Goal: Task Accomplishment & Management: Complete application form

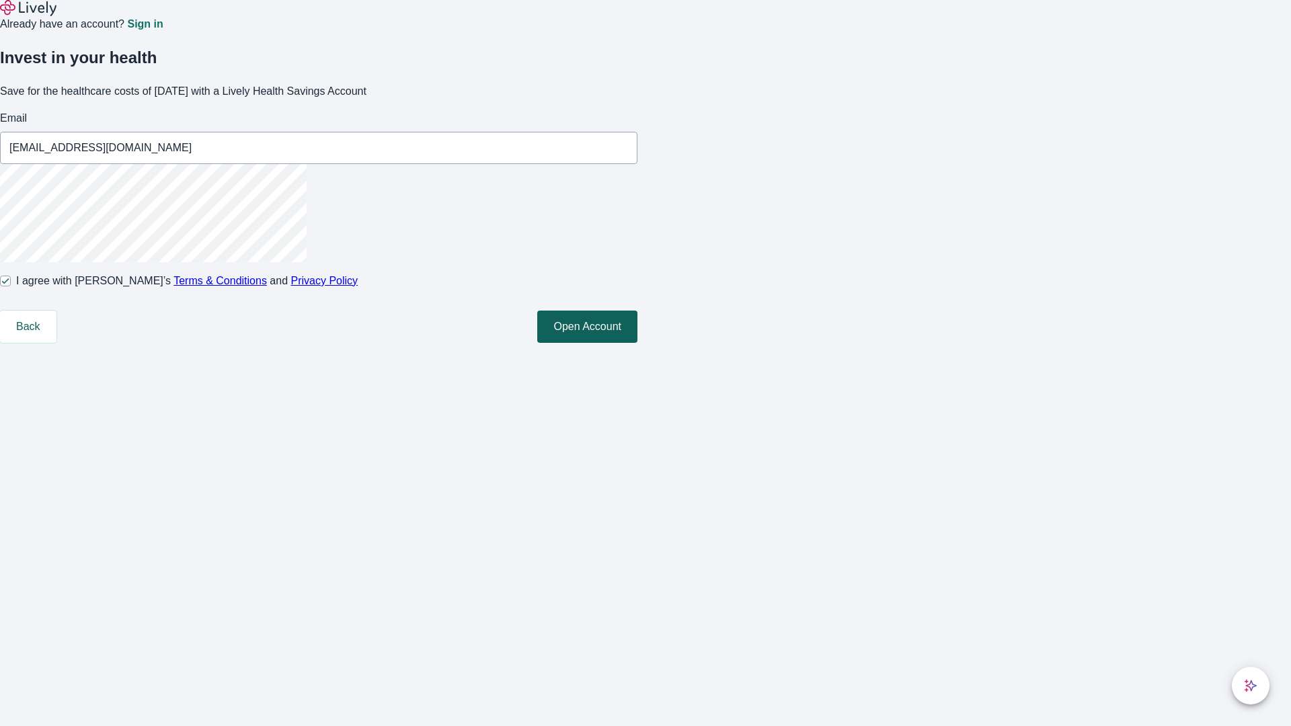
click at [637, 343] on button "Open Account" at bounding box center [587, 327] width 100 height 32
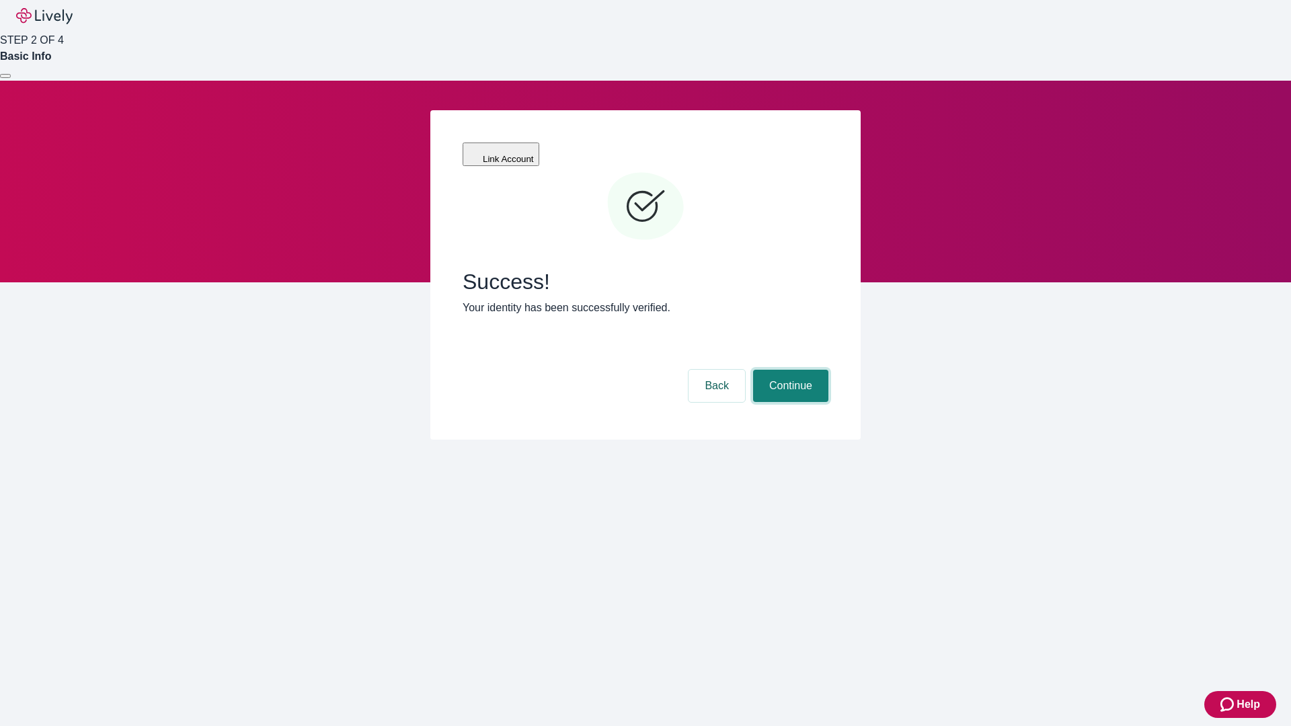
click at [789, 370] on button "Continue" at bounding box center [790, 386] width 75 height 32
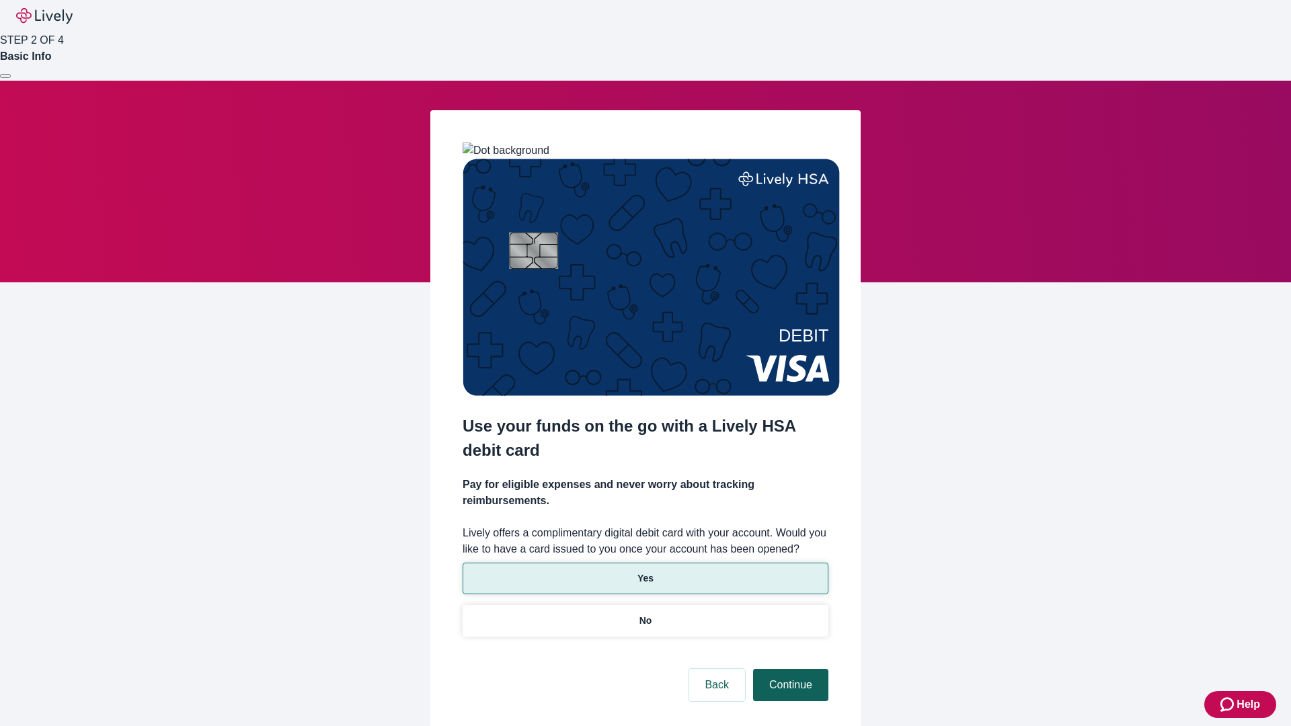
click at [645, 614] on p "No" at bounding box center [645, 621] width 13 height 14
click at [789, 669] on button "Continue" at bounding box center [790, 685] width 75 height 32
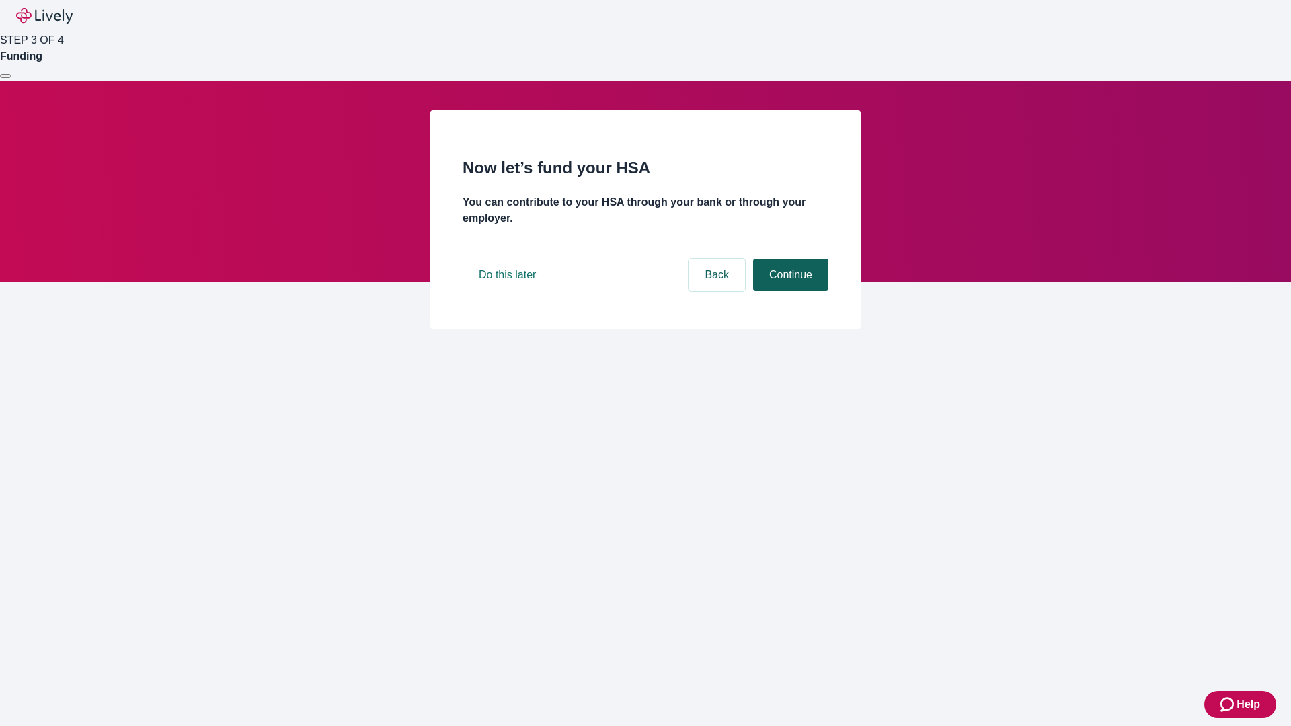
click at [789, 291] on button "Continue" at bounding box center [790, 275] width 75 height 32
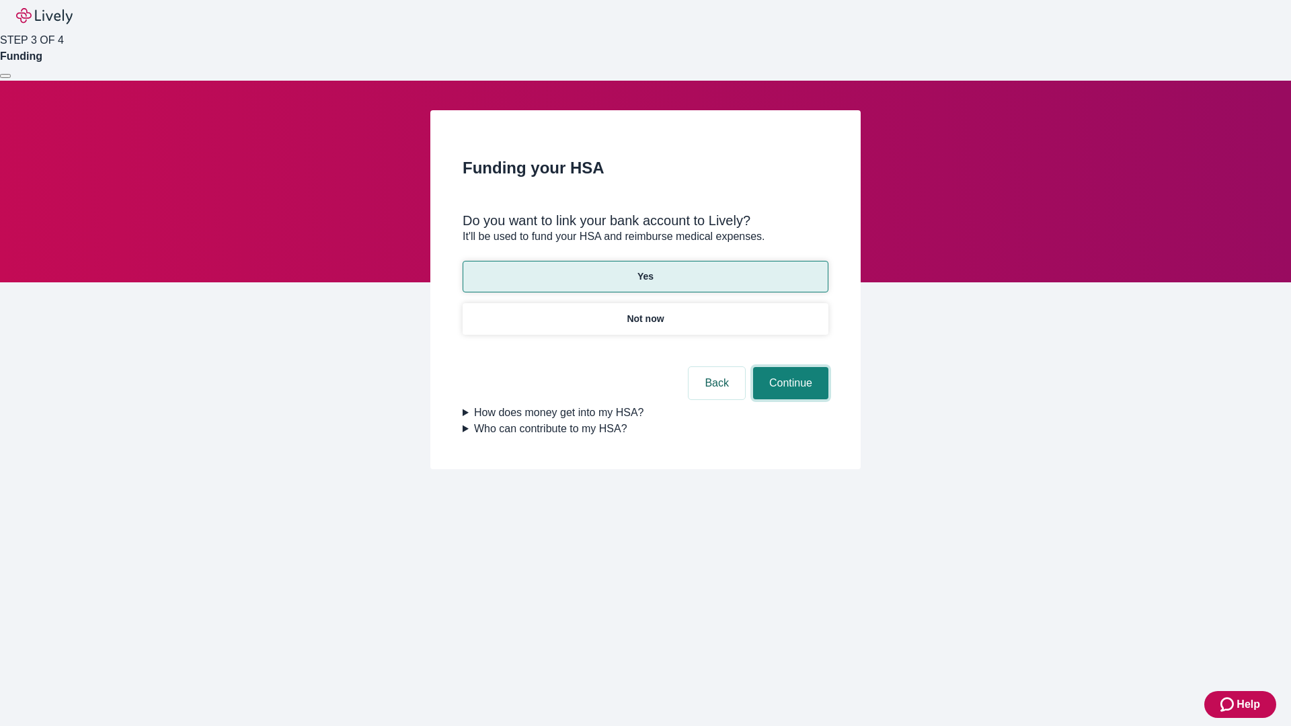
click at [789, 367] on button "Continue" at bounding box center [790, 383] width 75 height 32
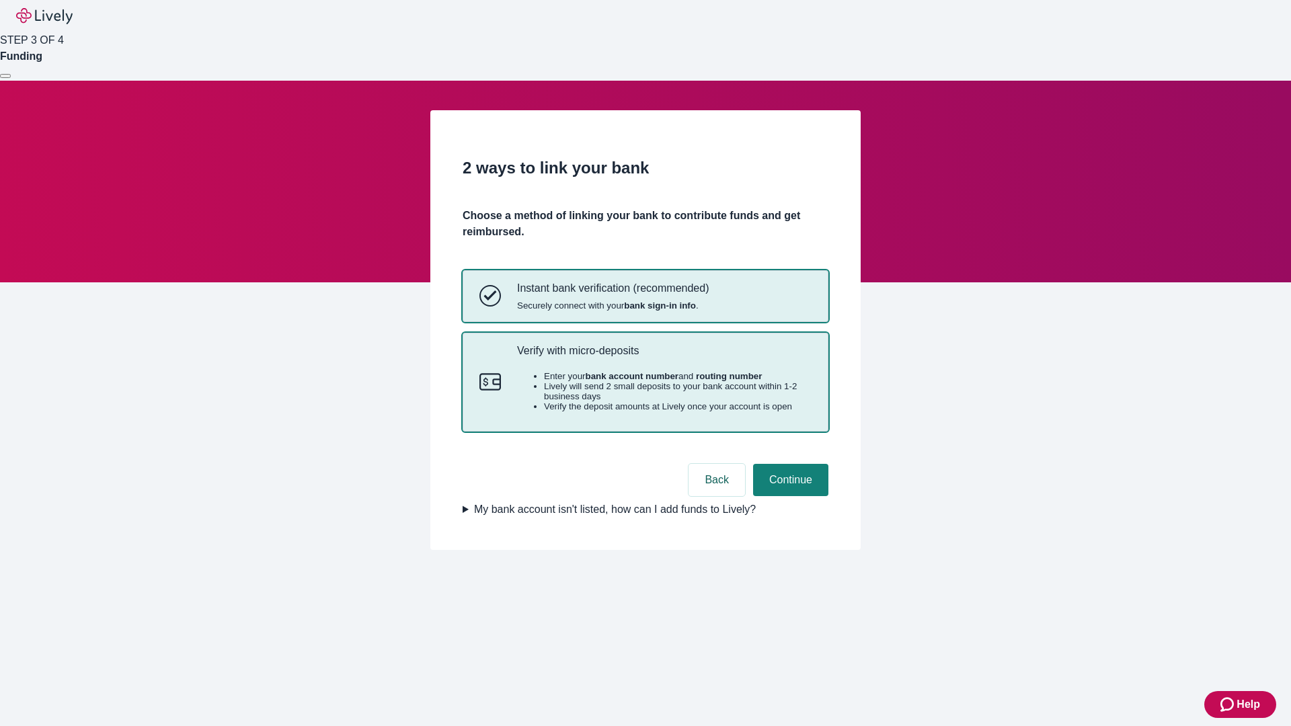
click at [663, 357] on p "Verify with micro-deposits" at bounding box center [664, 350] width 294 height 13
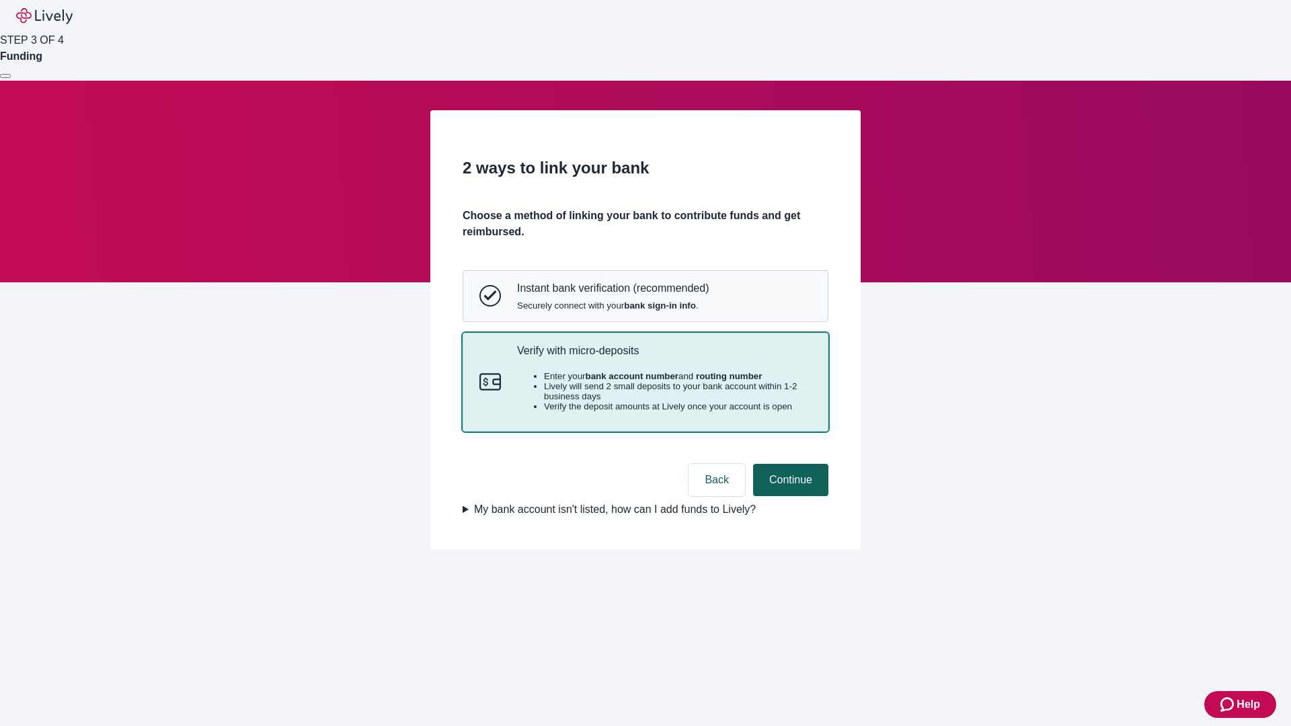
click at [789, 496] on button "Continue" at bounding box center [790, 480] width 75 height 32
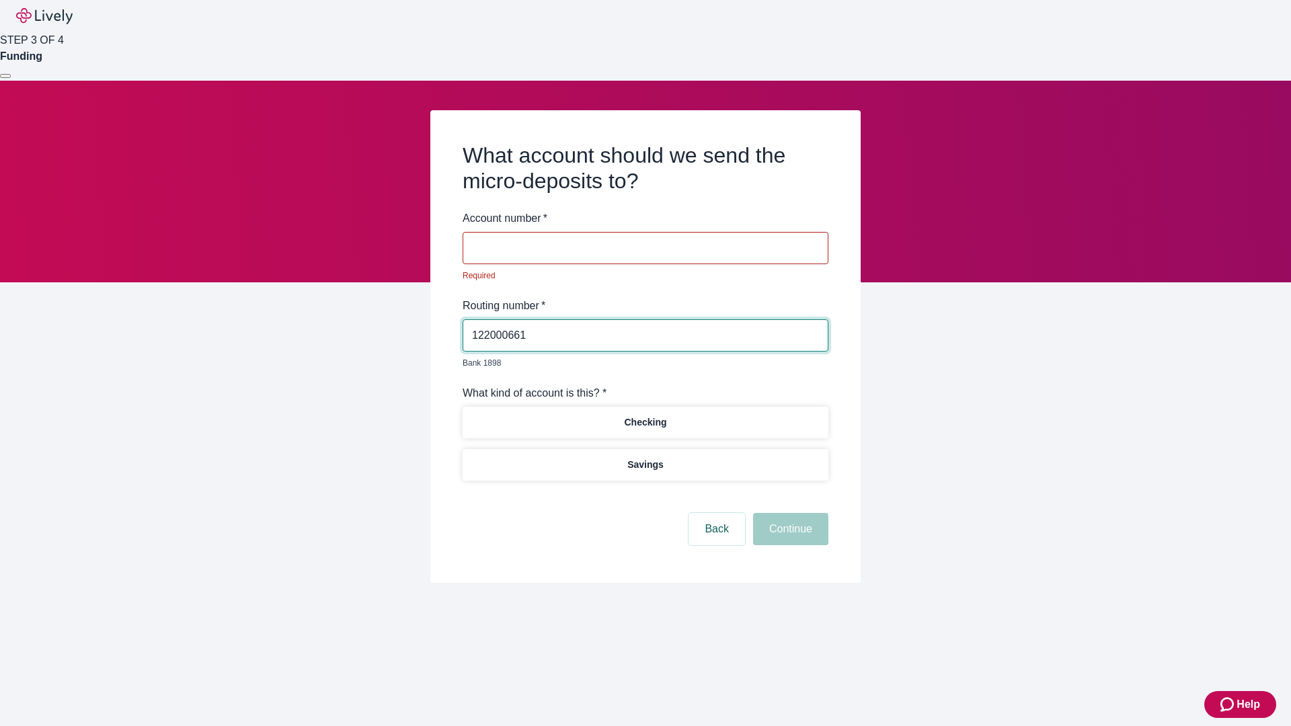
type input "122000661"
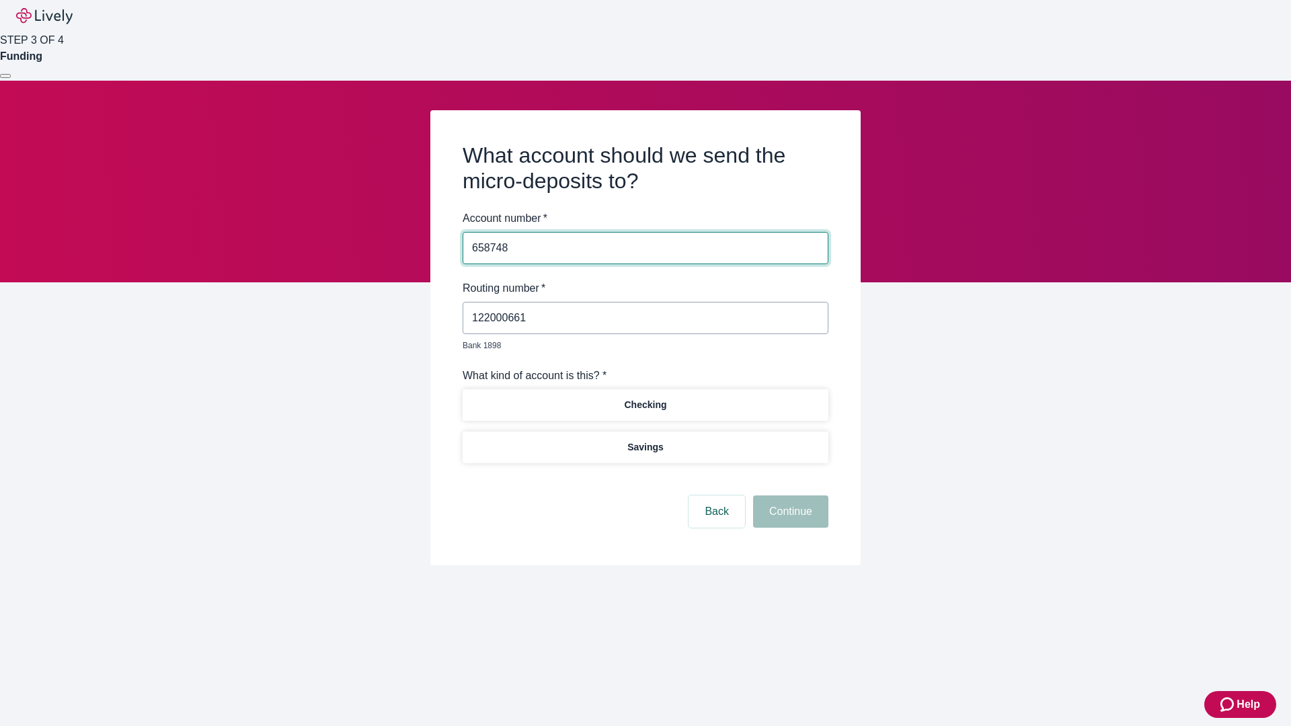
type input "658748"
click at [645, 398] on p "Checking" at bounding box center [645, 405] width 42 height 14
click at [789, 496] on button "Continue" at bounding box center [790, 511] width 75 height 32
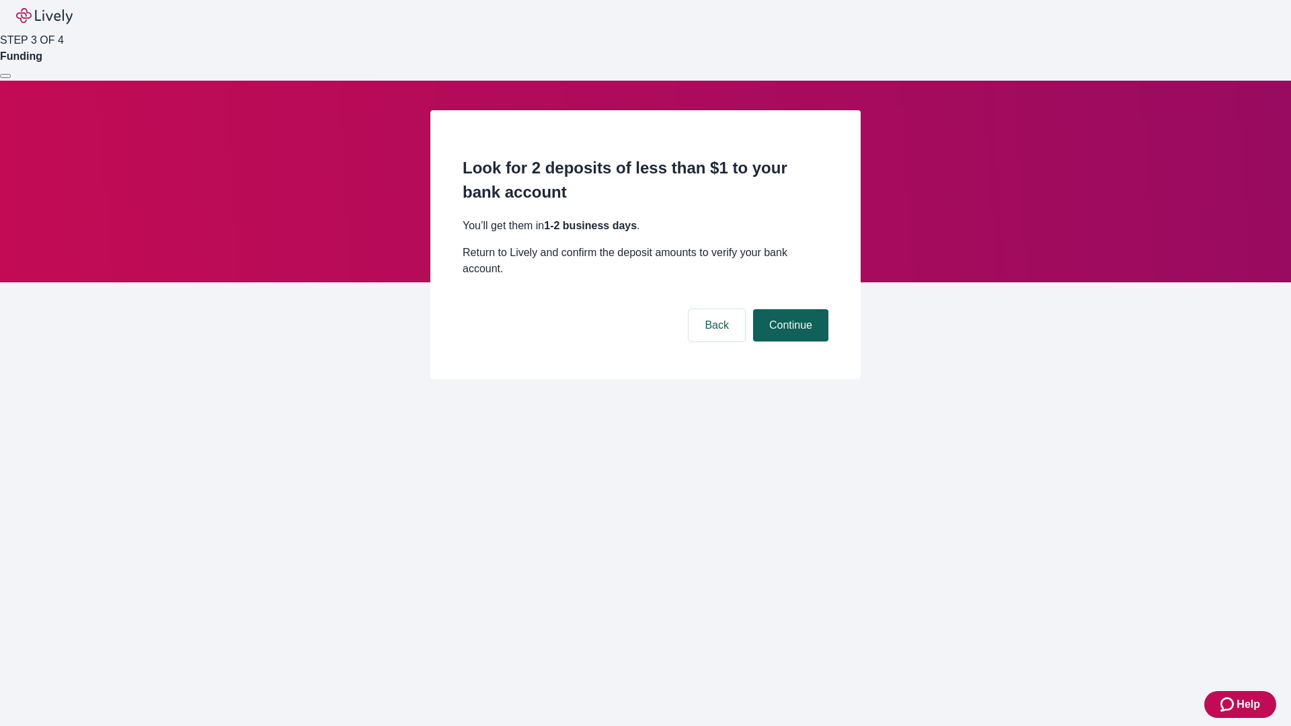
click at [789, 309] on button "Continue" at bounding box center [790, 325] width 75 height 32
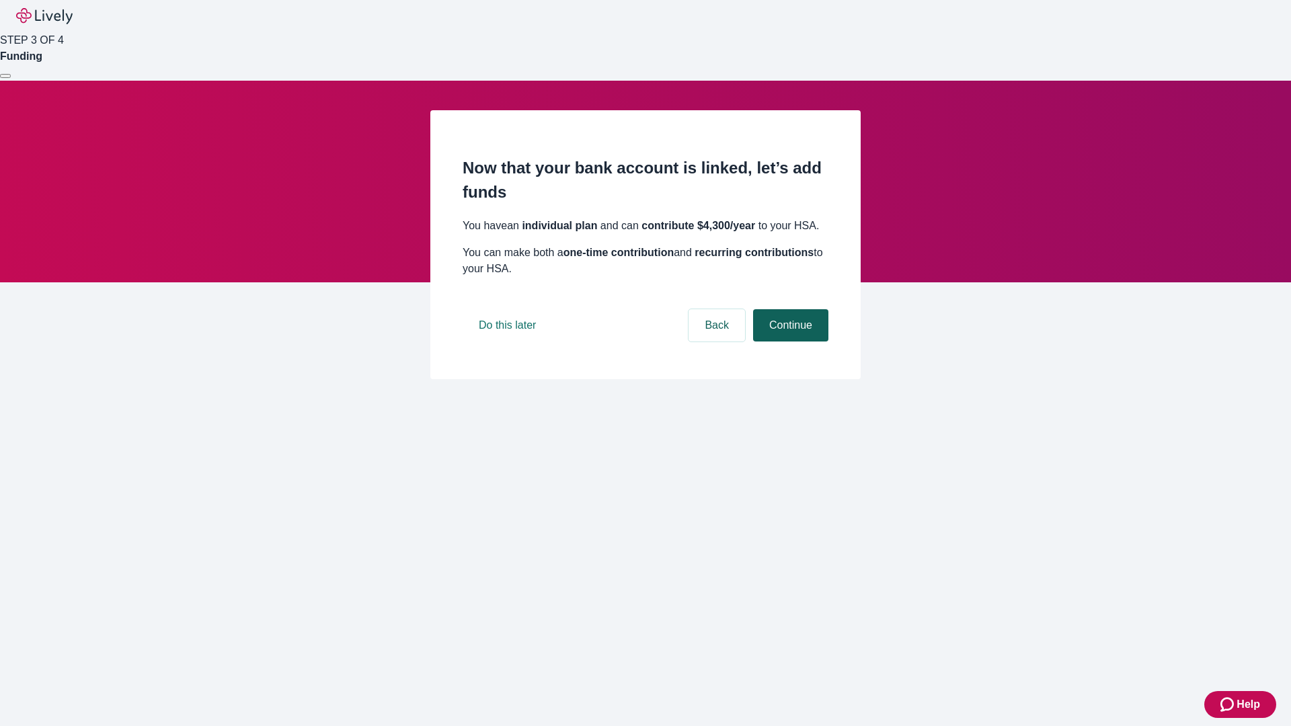
click at [789, 341] on button "Continue" at bounding box center [790, 325] width 75 height 32
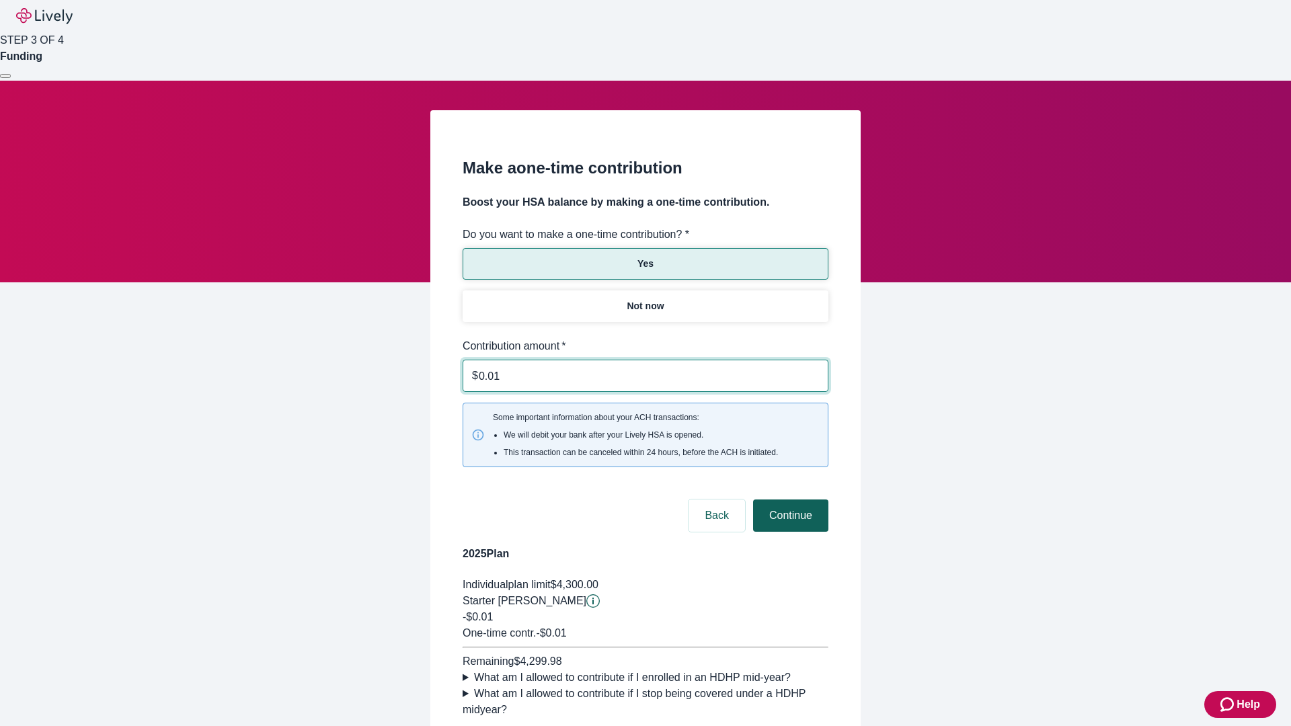
type input "0.01"
click at [789, 499] on button "Continue" at bounding box center [790, 515] width 75 height 32
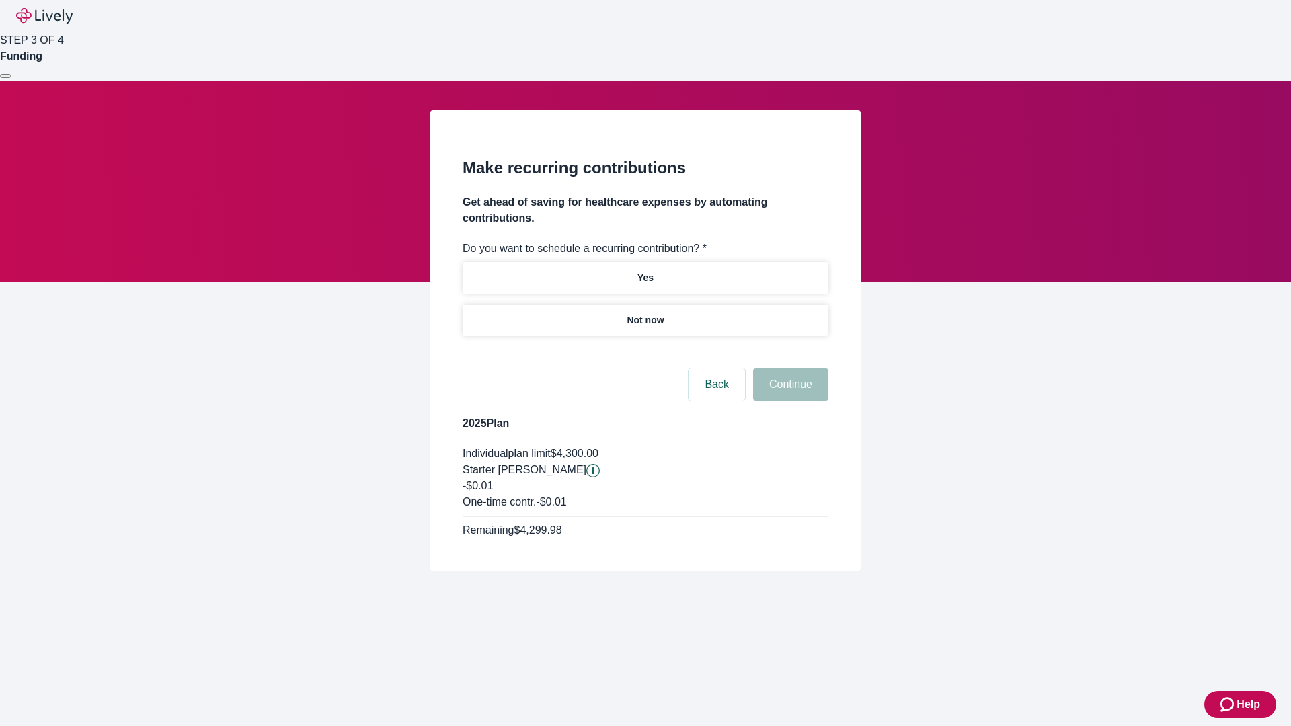
click at [645, 313] on p "Not now" at bounding box center [644, 320] width 37 height 14
click at [789, 368] on button "Continue" at bounding box center [790, 384] width 75 height 32
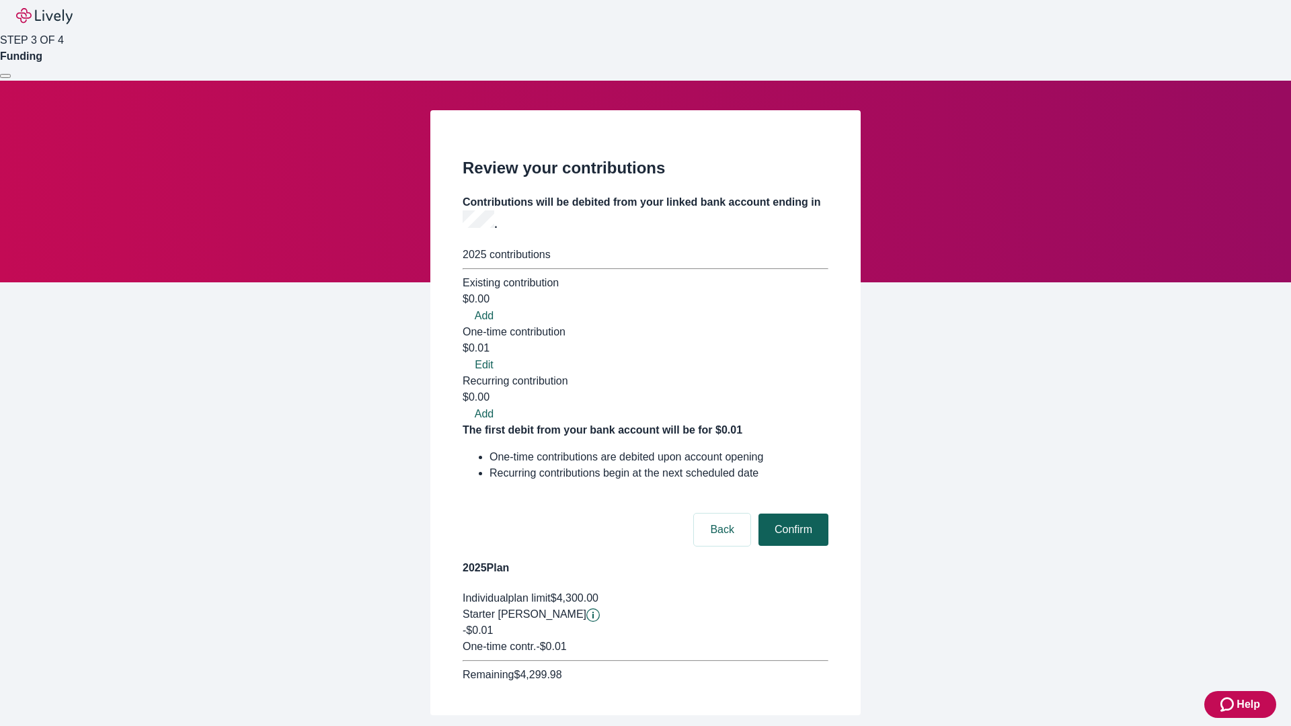
click at [791, 514] on button "Confirm" at bounding box center [793, 530] width 70 height 32
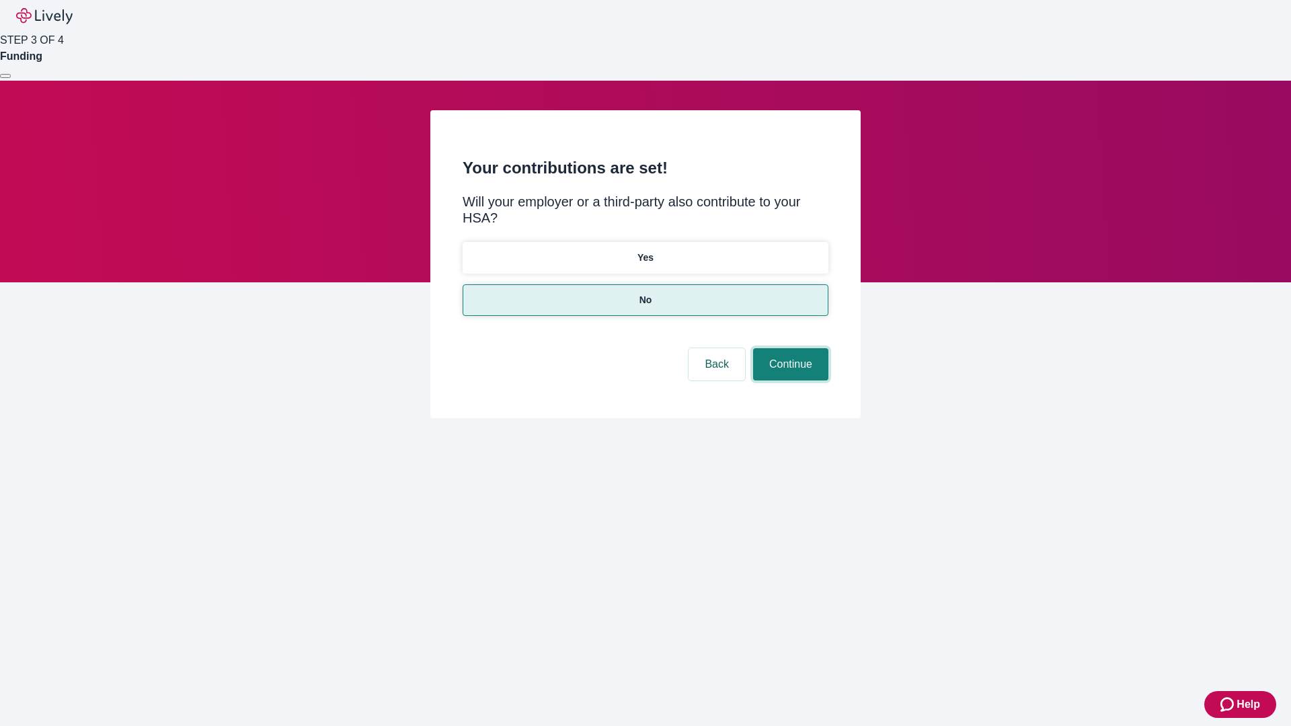
click at [789, 348] on button "Continue" at bounding box center [790, 364] width 75 height 32
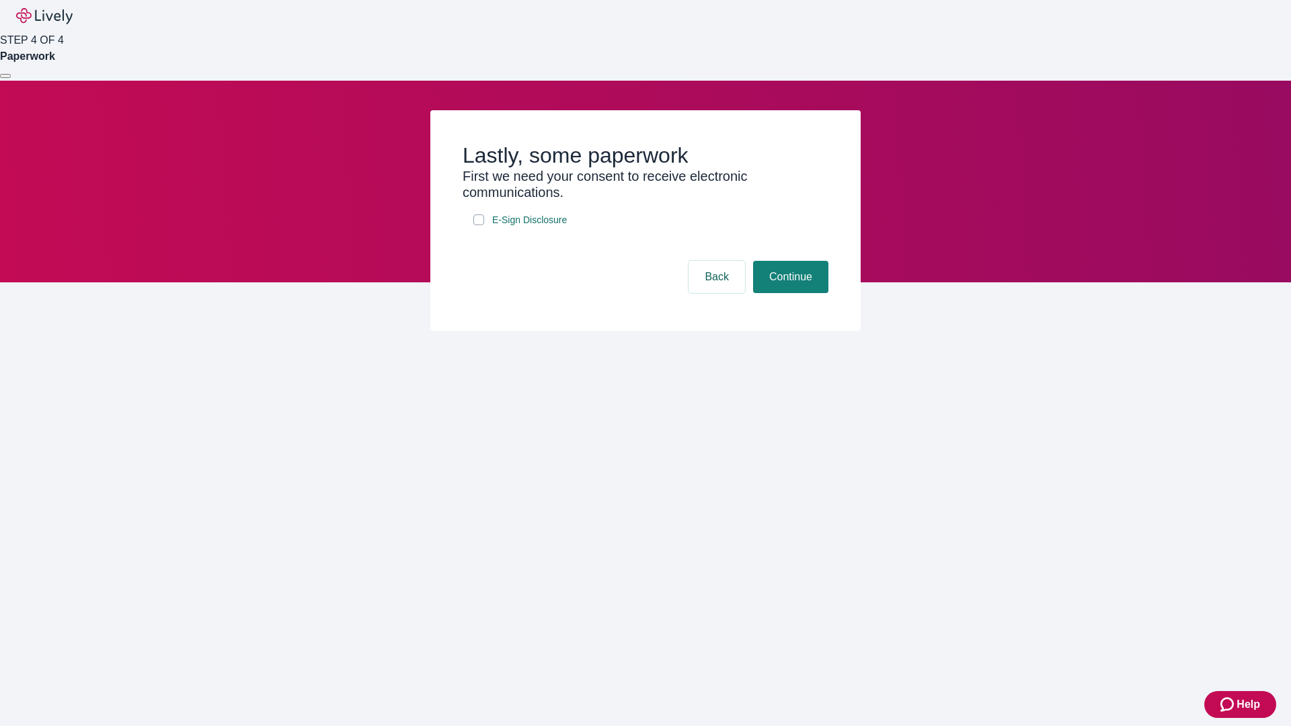
click at [479, 225] on input "E-Sign Disclosure" at bounding box center [478, 219] width 11 height 11
checkbox input "true"
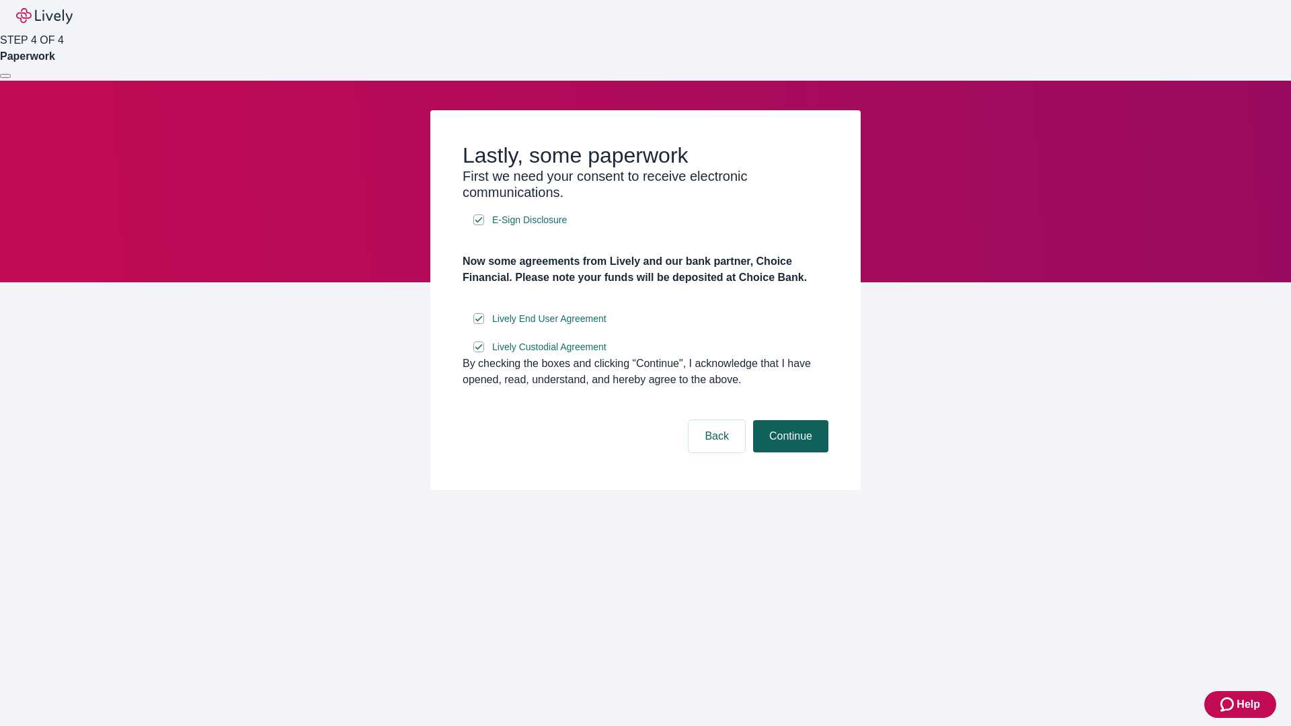
click at [789, 452] on button "Continue" at bounding box center [790, 436] width 75 height 32
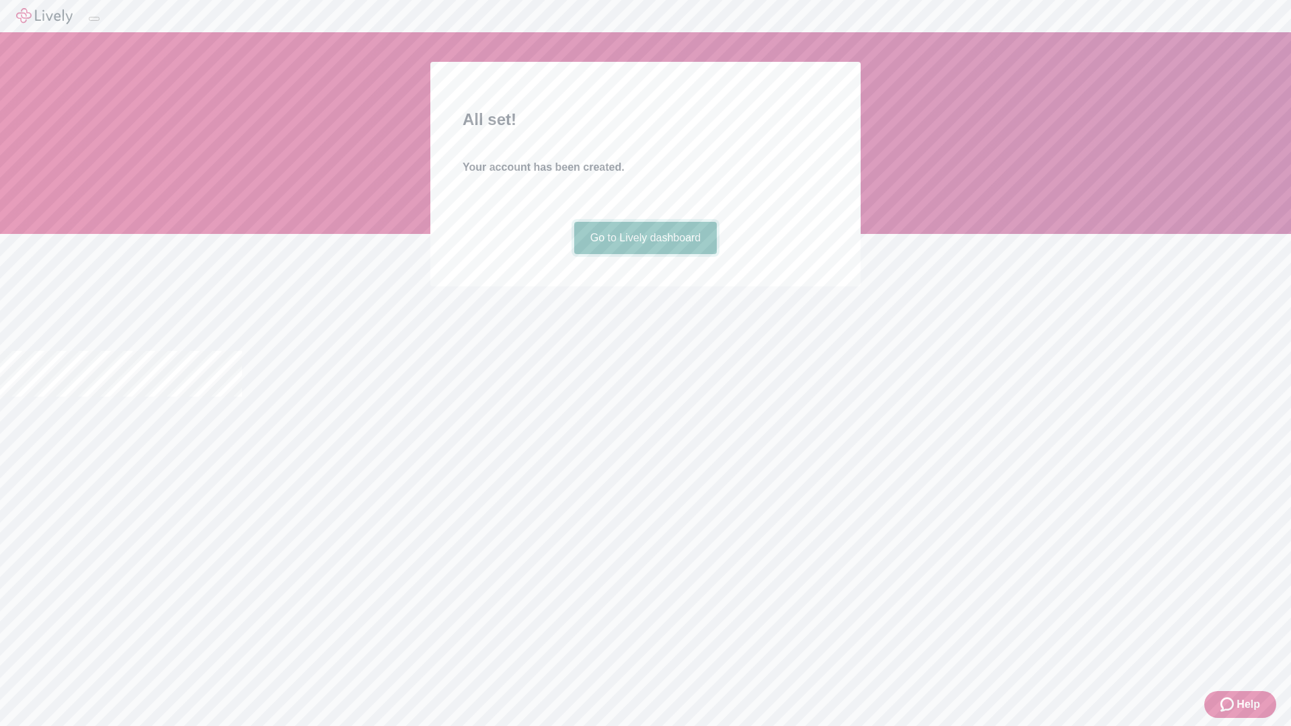
click at [645, 254] on link "Go to Lively dashboard" at bounding box center [645, 238] width 143 height 32
